Goal: Check status

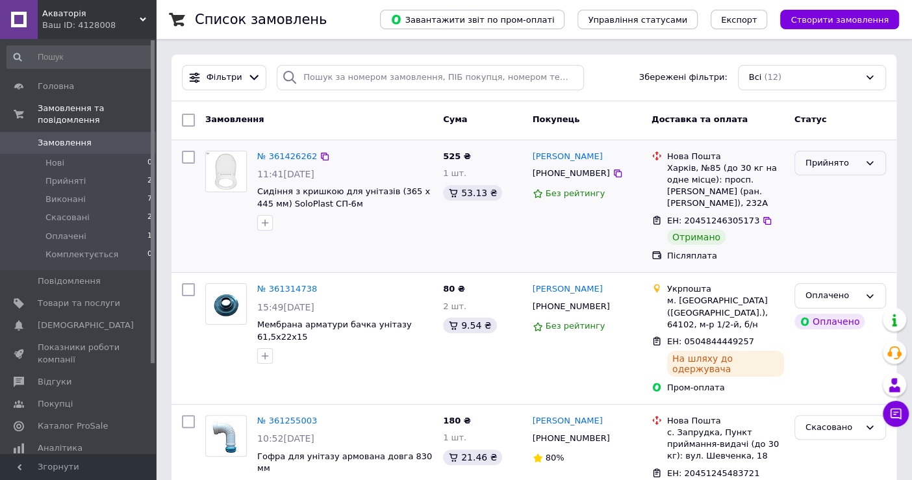
click at [833, 171] on div "Прийнято" at bounding box center [840, 163] width 92 height 25
click at [833, 182] on li "Виконано" at bounding box center [840, 190] width 90 height 24
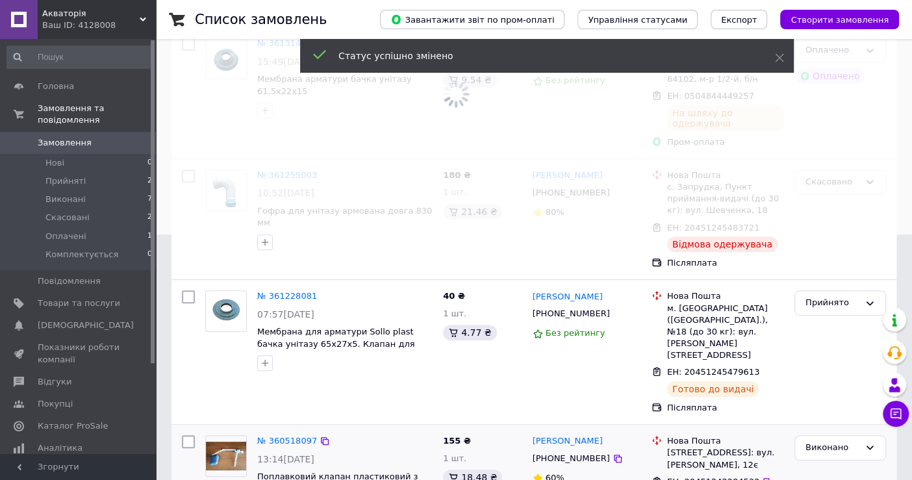
scroll to position [288, 0]
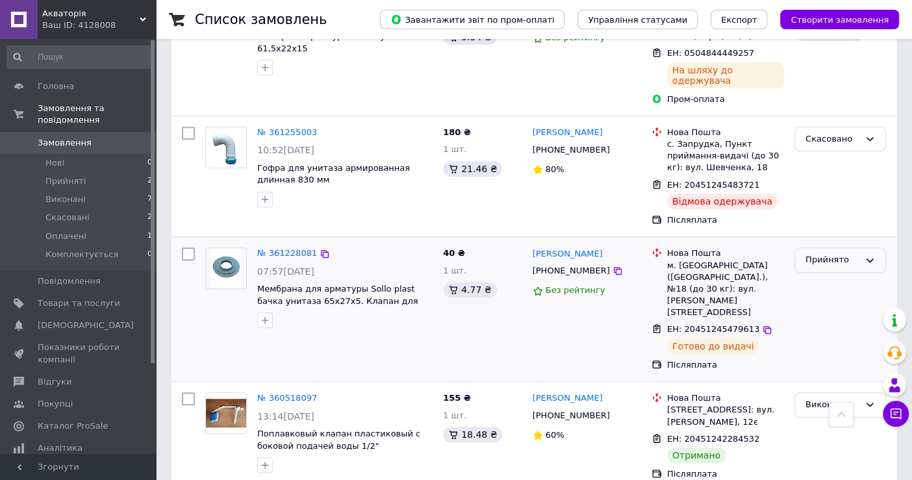
click at [837, 253] on div "Прийнято" at bounding box center [832, 260] width 54 height 14
click at [836, 275] on li "Виконано" at bounding box center [840, 287] width 90 height 24
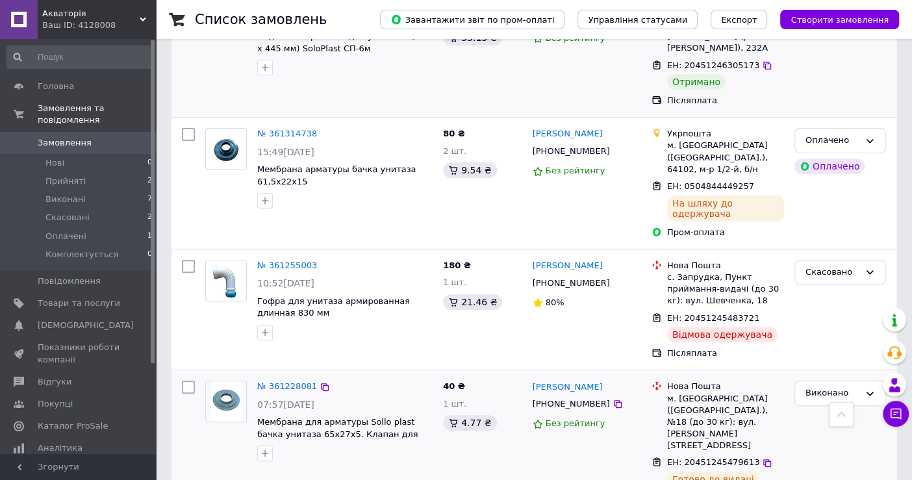
scroll to position [0, 0]
